Goal: Task Accomplishment & Management: Complete application form

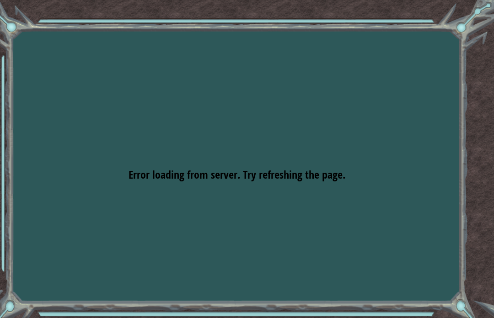
click at [446, 92] on div "Goals Error loading from server. Try refreshing the page. You'll need to join a…" at bounding box center [247, 159] width 494 height 318
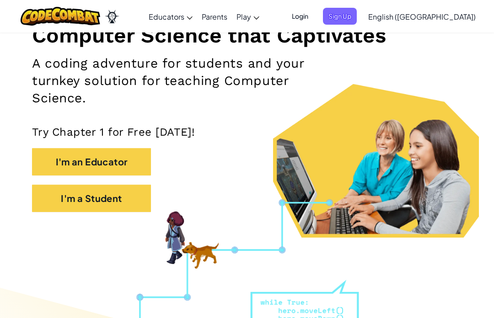
scroll to position [125, 0]
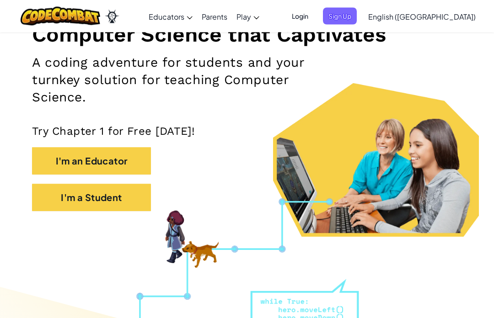
click at [92, 205] on button "I'm a Student" at bounding box center [91, 197] width 119 height 27
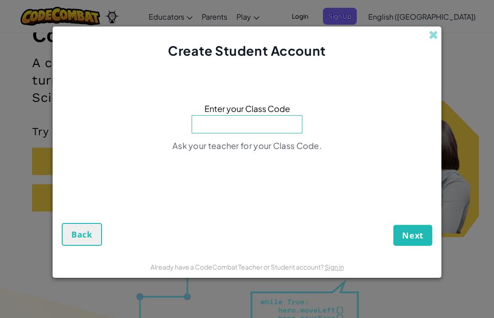
click at [420, 48] on div "Create Student Account" at bounding box center [247, 43] width 389 height 33
click at [437, 40] on span at bounding box center [434, 35] width 10 height 10
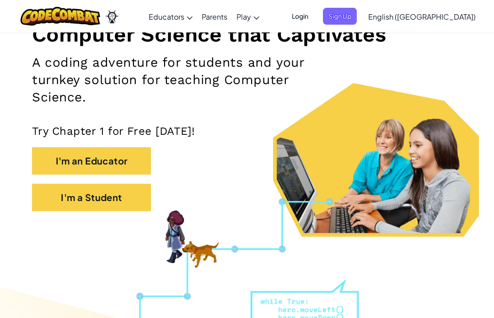
click at [314, 16] on span "Login" at bounding box center [299, 16] width 27 height 17
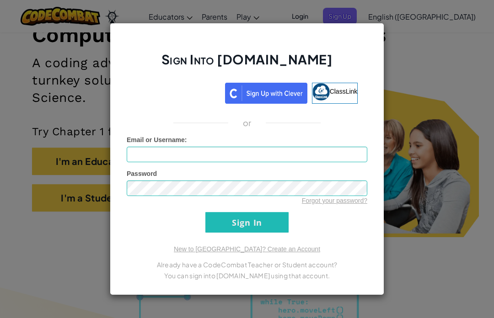
click at [161, 102] on div "Sign in with Google. Opens in new tab" at bounding box center [178, 92] width 84 height 20
